Goal: Book appointment/travel/reservation

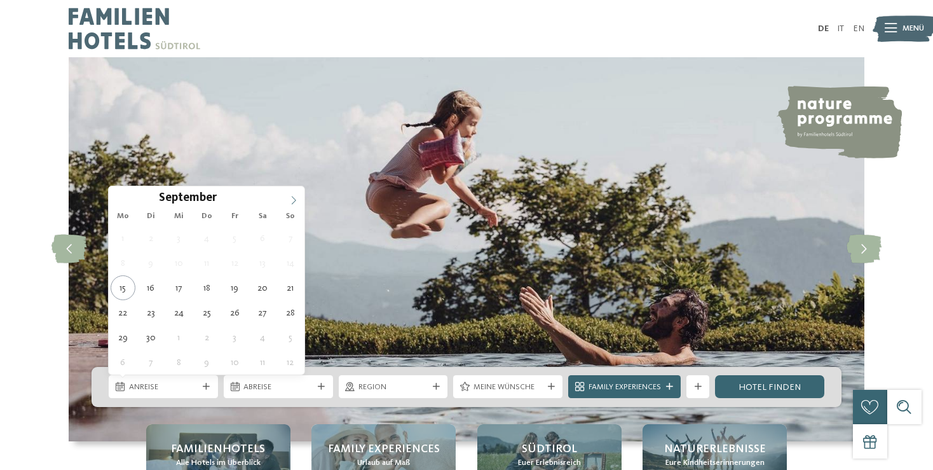
click at [294, 202] on icon at bounding box center [294, 200] width 4 height 8
type div "[DATE]"
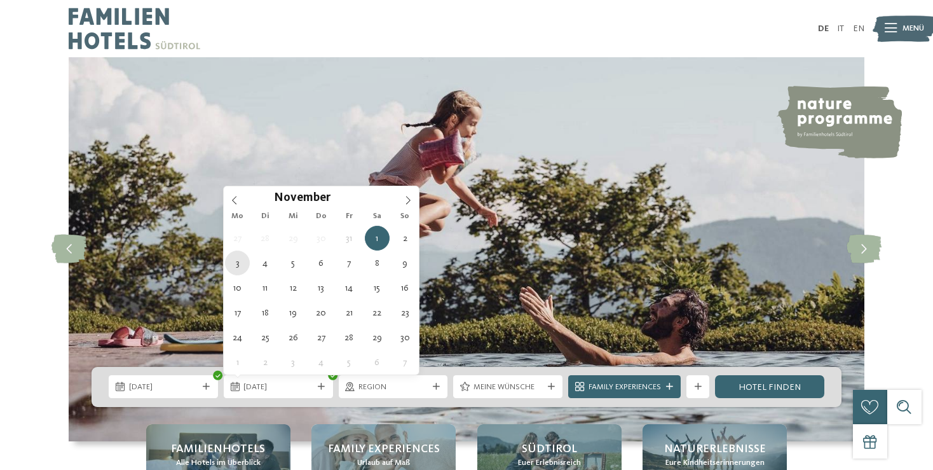
type div "[DATE]"
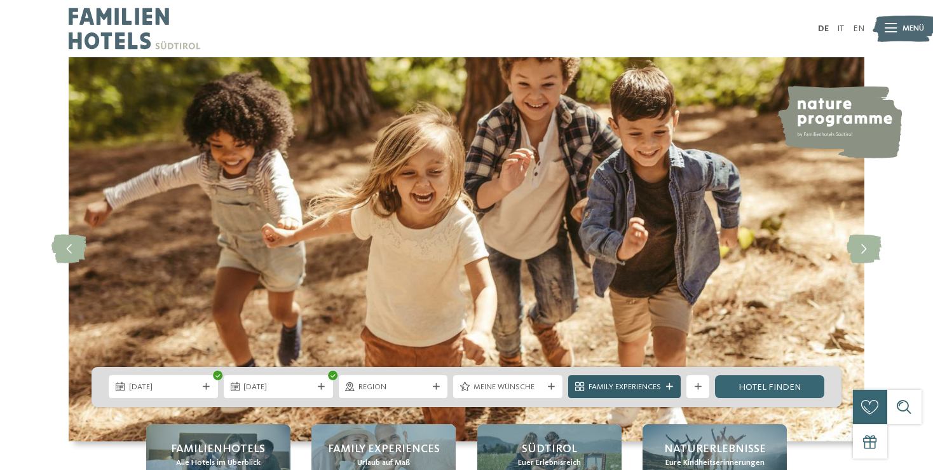
click at [632, 387] on span "Family Experiences" at bounding box center [625, 387] width 72 height 11
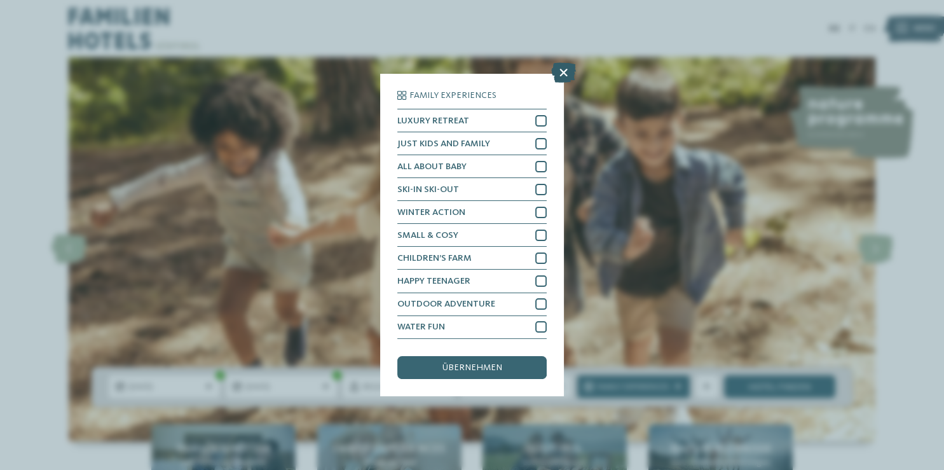
click at [566, 69] on icon at bounding box center [563, 73] width 25 height 20
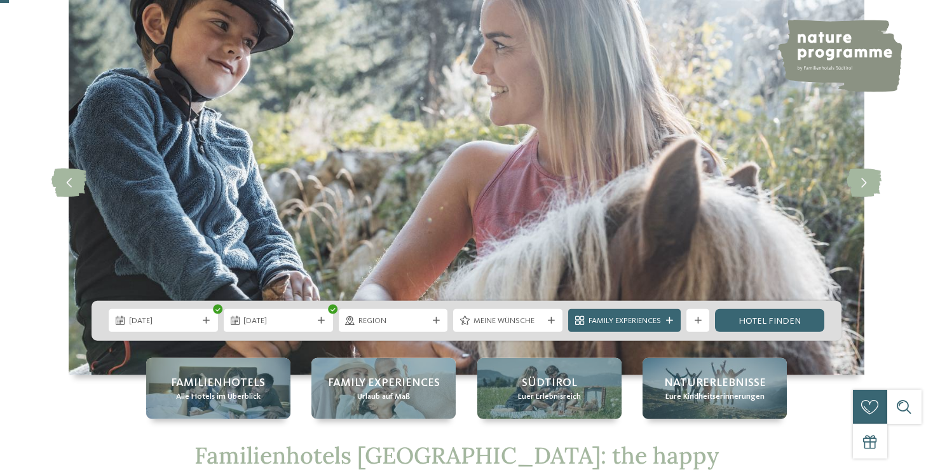
scroll to position [67, 0]
click at [553, 324] on div "Meine Wünsche" at bounding box center [507, 319] width 109 height 23
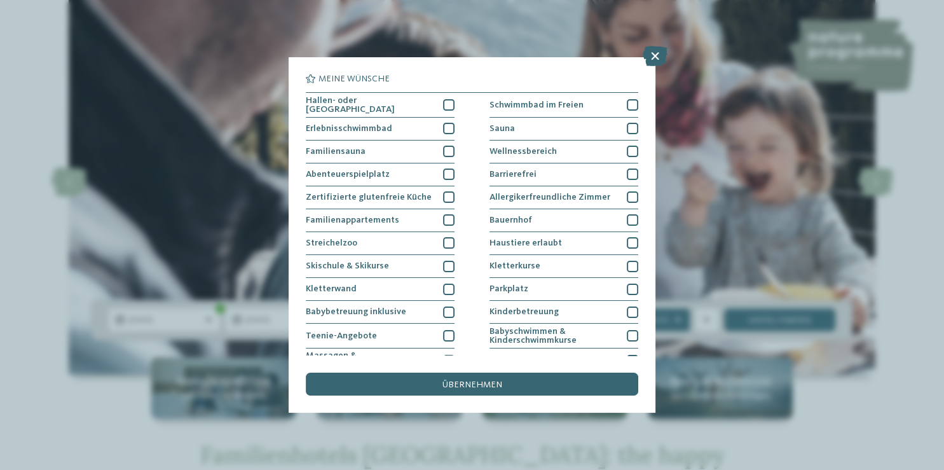
click at [912, 268] on div "Meine Wünsche [GEOGRAPHIC_DATA] Schwimmbad im Freien" at bounding box center [472, 235] width 944 height 470
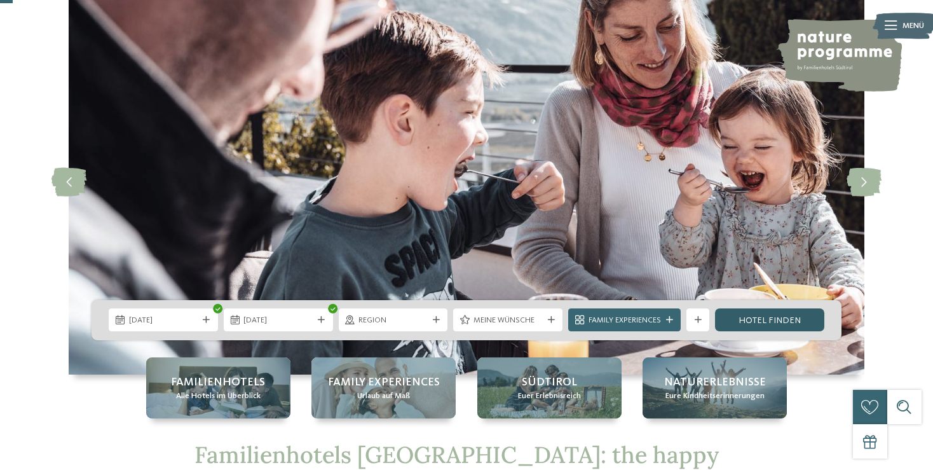
click at [787, 319] on link "Hotel finden" at bounding box center [769, 319] width 109 height 23
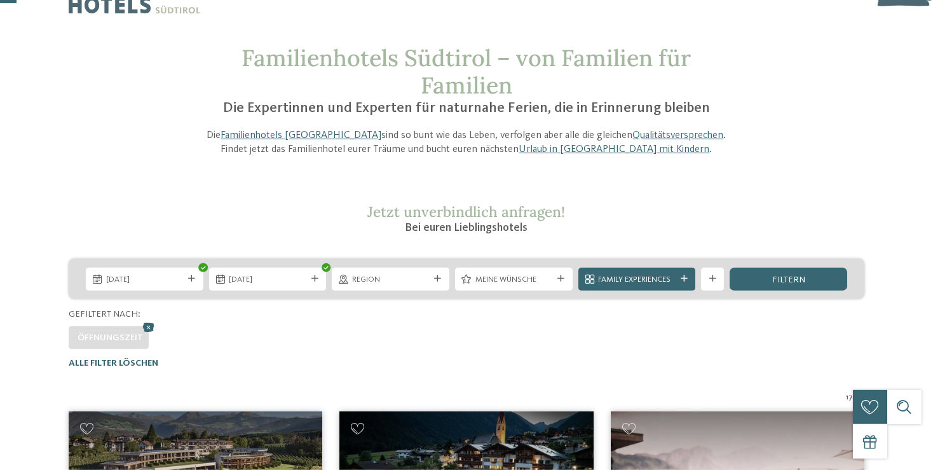
scroll to position [33, 0]
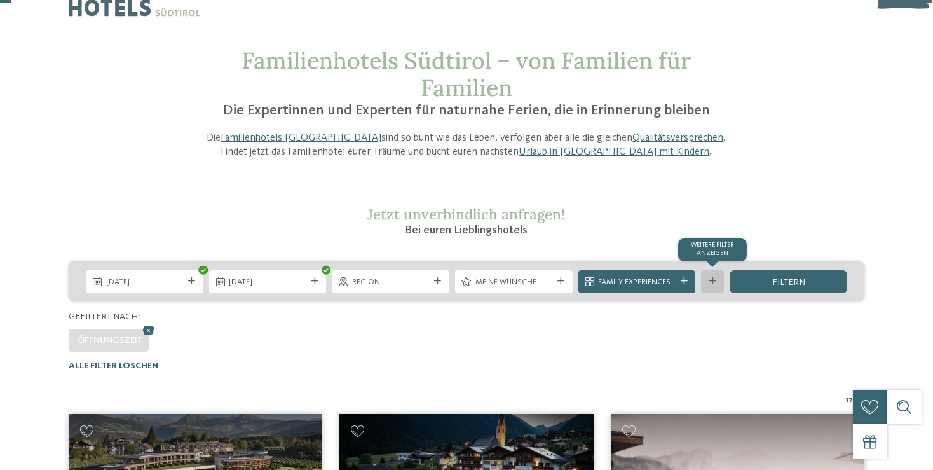
click at [712, 283] on icon at bounding box center [713, 281] width 7 height 7
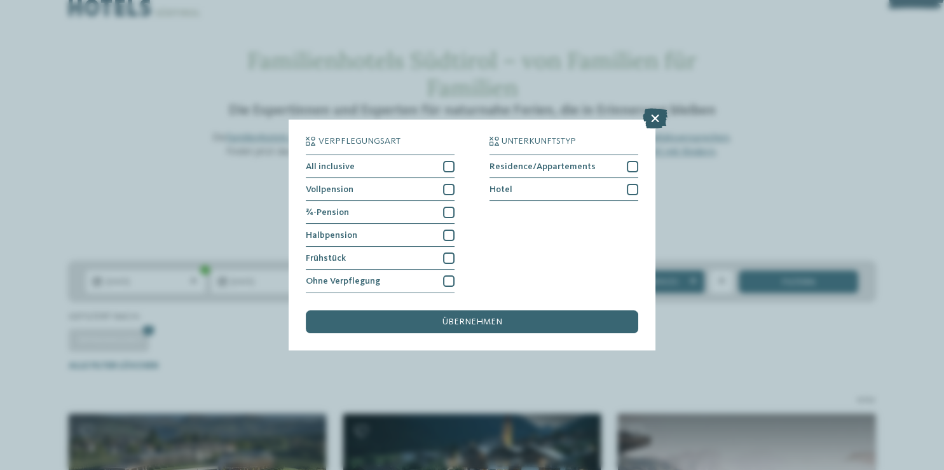
click at [653, 120] on icon at bounding box center [655, 119] width 25 height 20
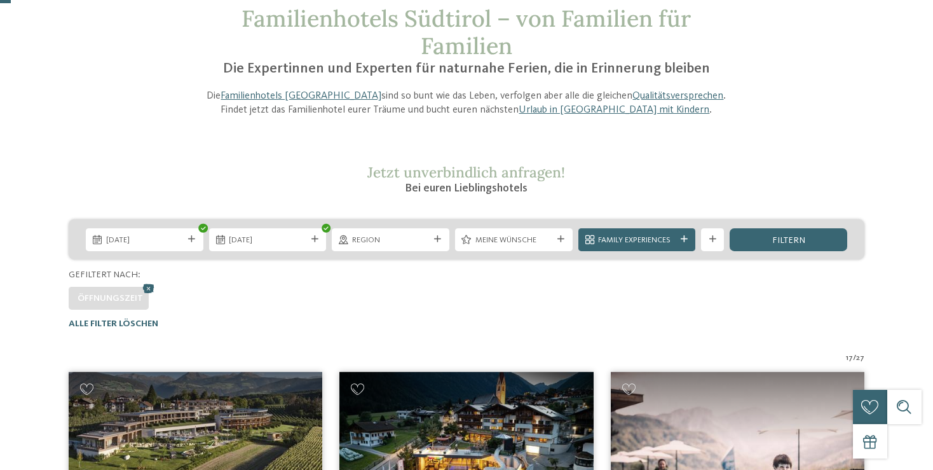
scroll to position [100, 0]
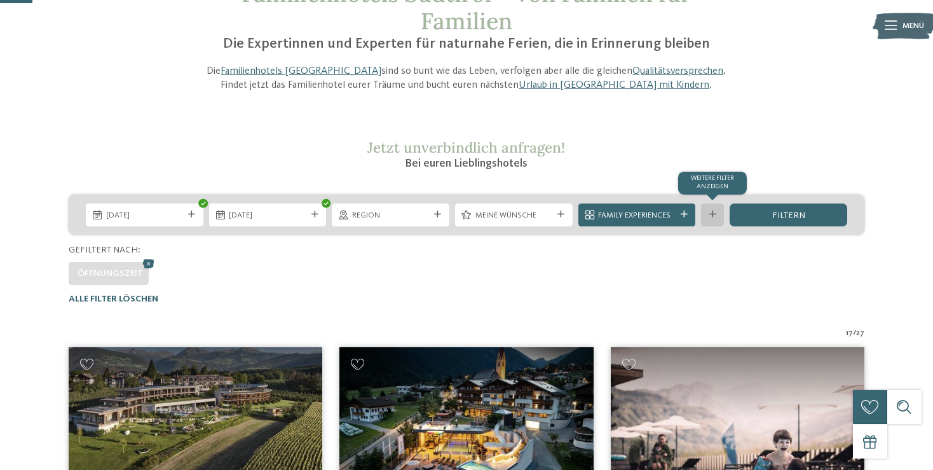
click at [707, 214] on div "Weitere Filter anzeigen" at bounding box center [712, 214] width 23 height 23
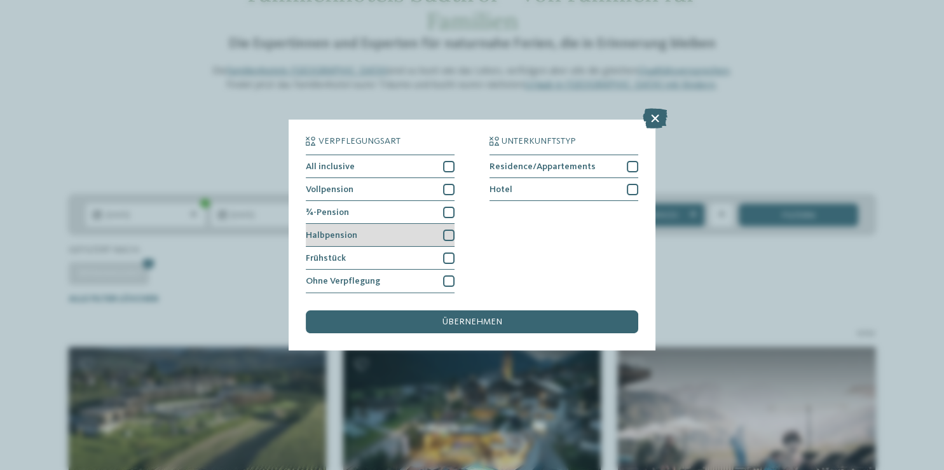
click at [341, 235] on span "Halbpension" at bounding box center [332, 235] width 52 height 9
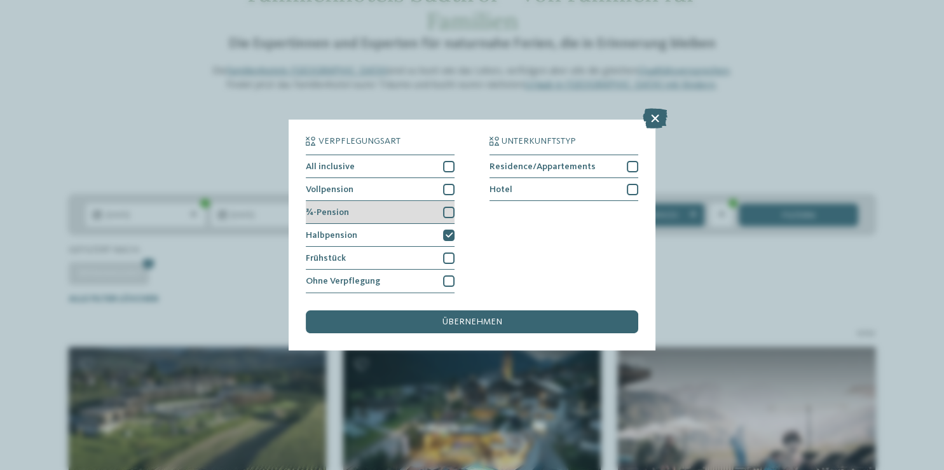
click at [345, 214] on span "¾-Pension" at bounding box center [327, 212] width 43 height 9
click at [345, 188] on span "Vollpension" at bounding box center [330, 189] width 48 height 9
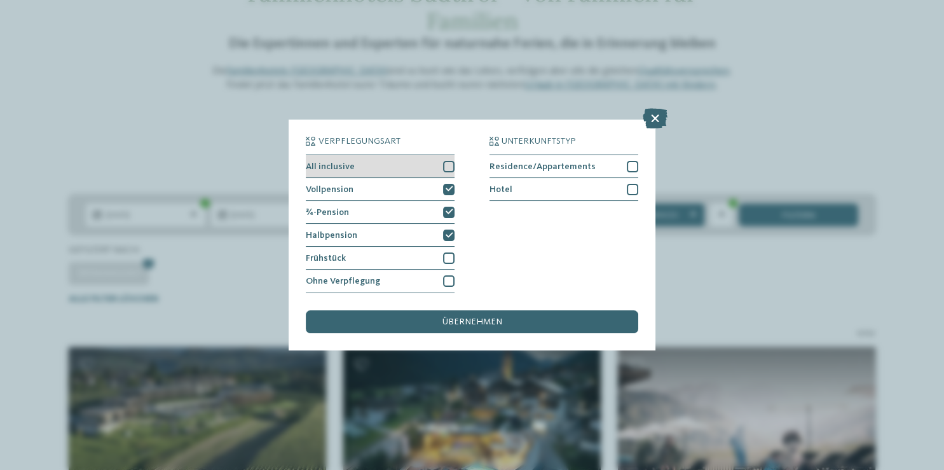
click at [346, 169] on span "All inclusive" at bounding box center [330, 166] width 49 height 9
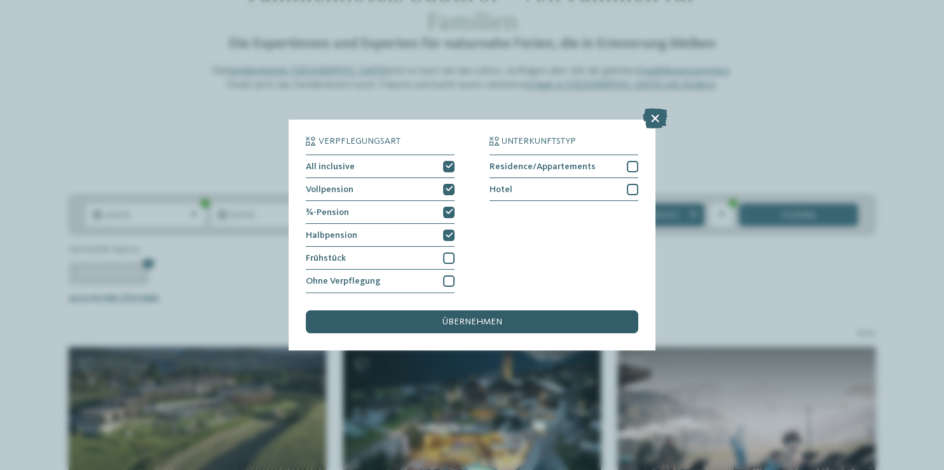
click at [492, 323] on span "übernehmen" at bounding box center [473, 321] width 60 height 9
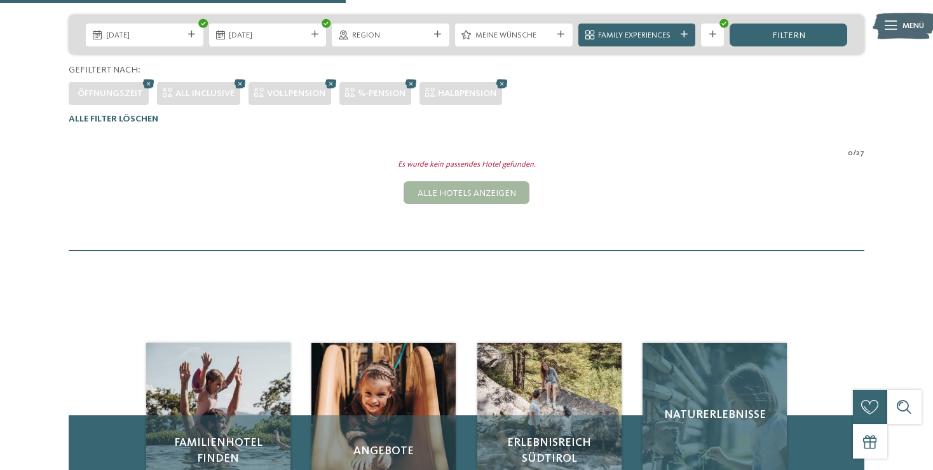
scroll to position [234, 0]
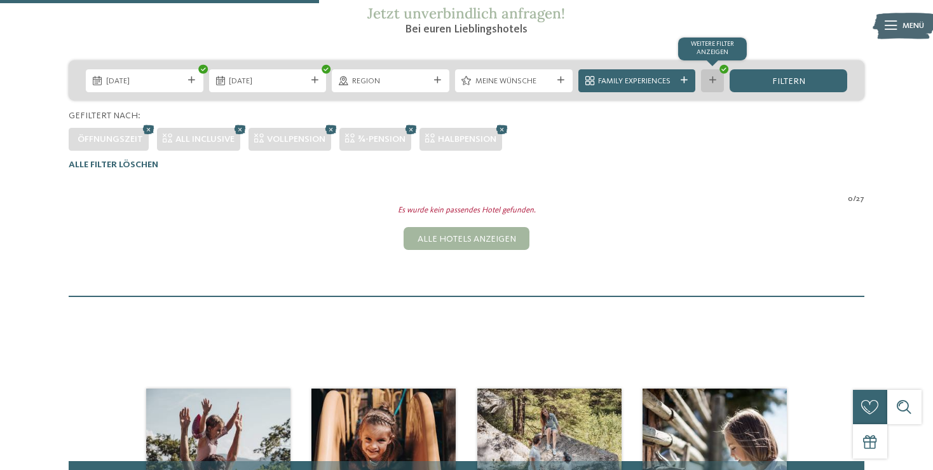
click at [716, 73] on div "Weitere Filter anzeigen" at bounding box center [712, 80] width 23 height 23
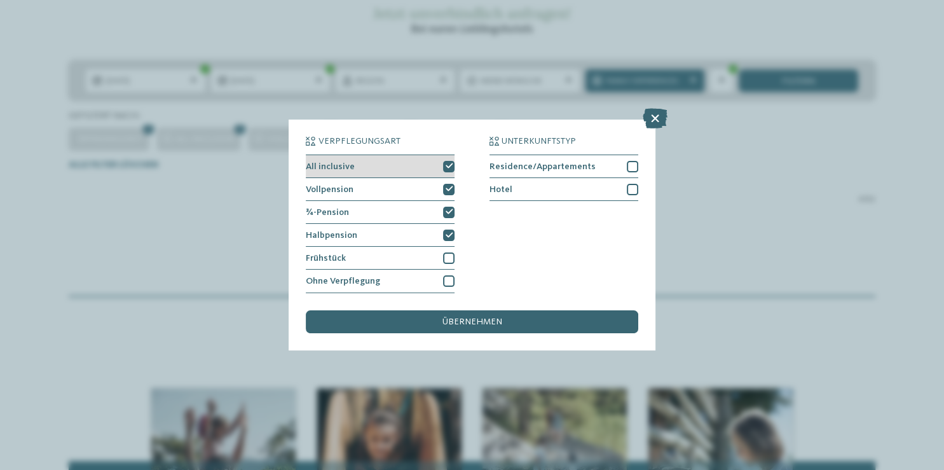
click at [451, 167] on icon at bounding box center [449, 166] width 8 height 7
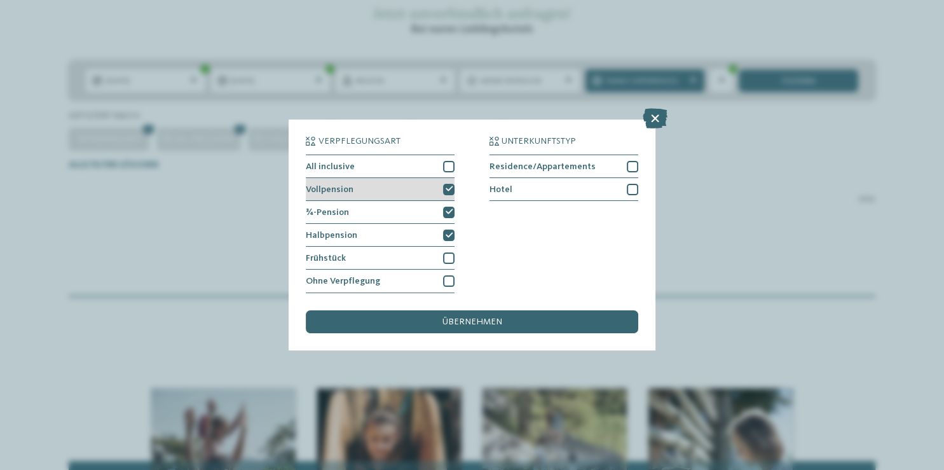
click at [451, 189] on icon at bounding box center [449, 189] width 8 height 7
click at [452, 215] on icon at bounding box center [449, 212] width 8 height 7
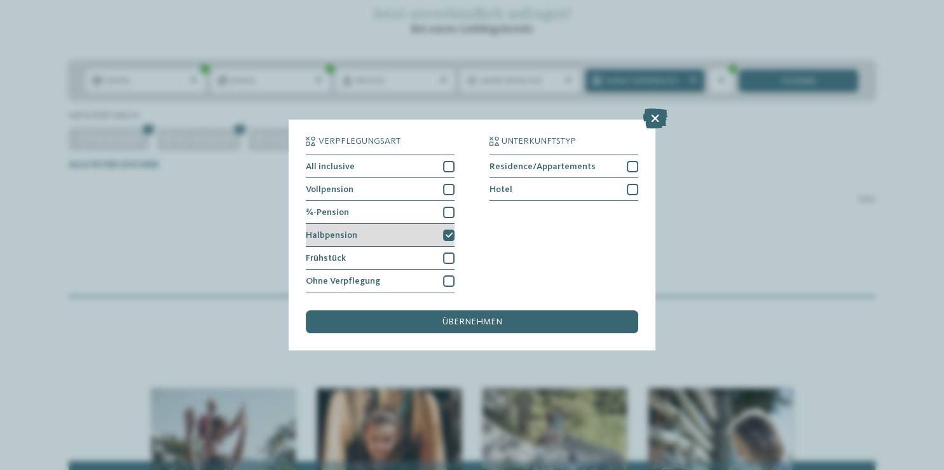
click at [453, 235] on icon at bounding box center [449, 235] width 8 height 7
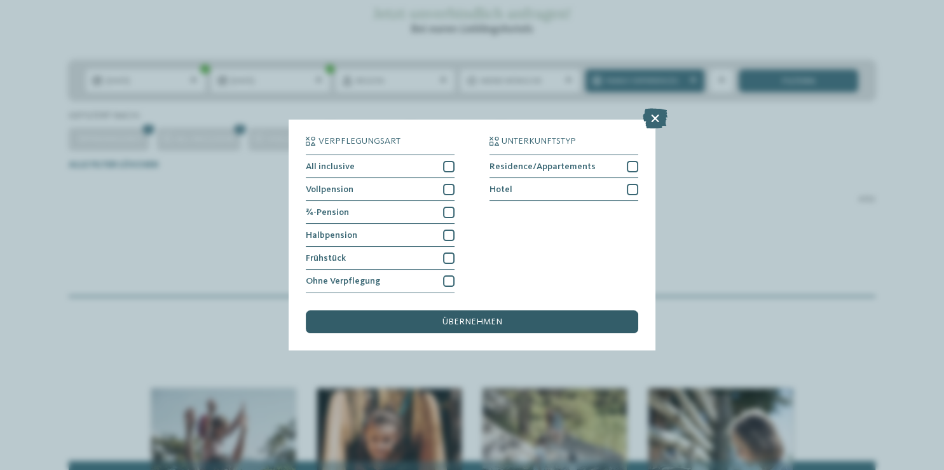
click at [479, 322] on span "übernehmen" at bounding box center [473, 321] width 60 height 9
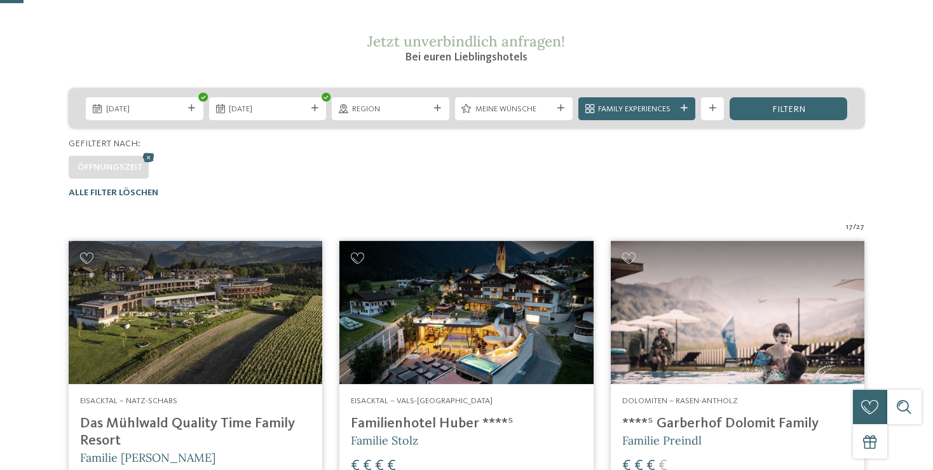
scroll to position [268, 0]
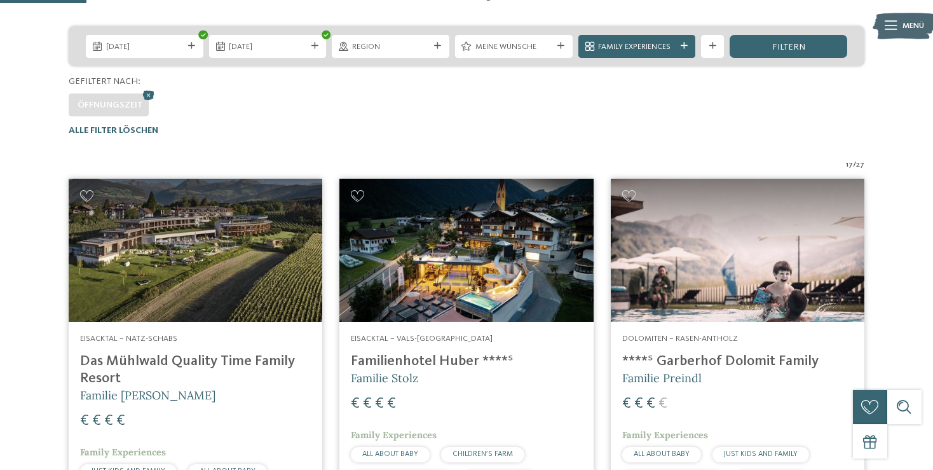
click at [135, 102] on span "Öffnungszeit" at bounding box center [110, 104] width 65 height 9
click at [753, 48] on div "filtern" at bounding box center [789, 46] width 118 height 23
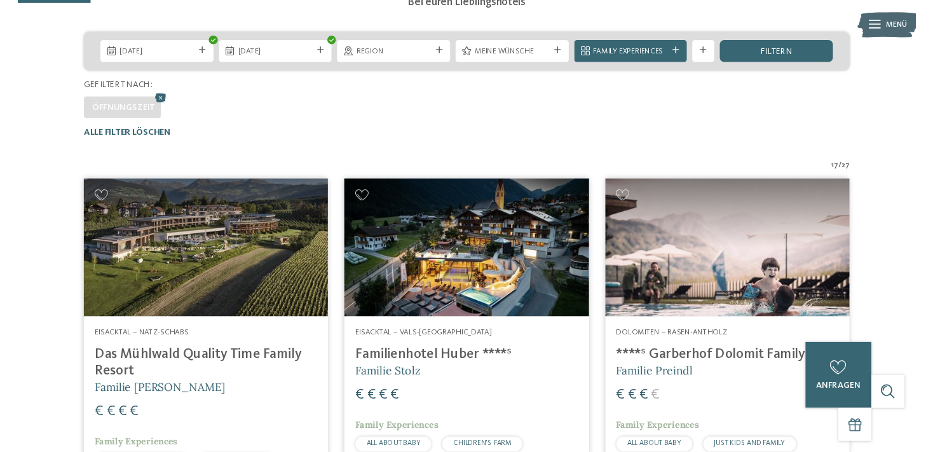
scroll to position [234, 0]
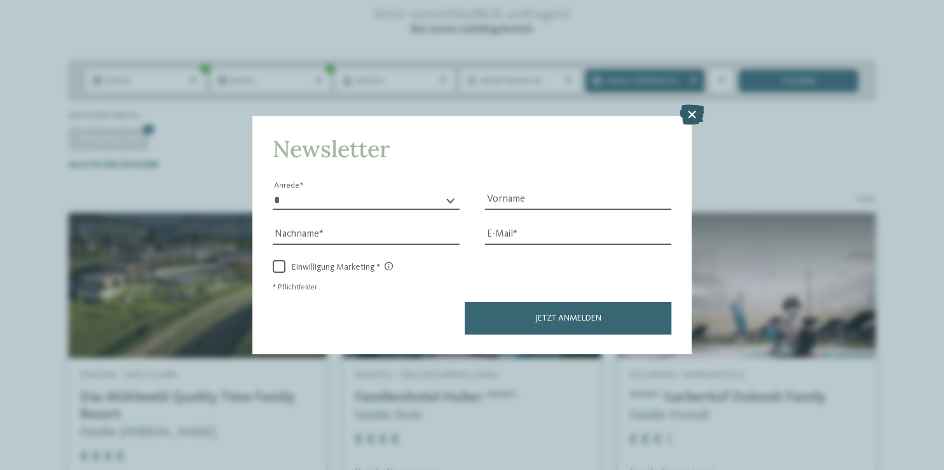
click at [688, 111] on icon at bounding box center [691, 114] width 25 height 20
